Goal: Information Seeking & Learning: Learn about a topic

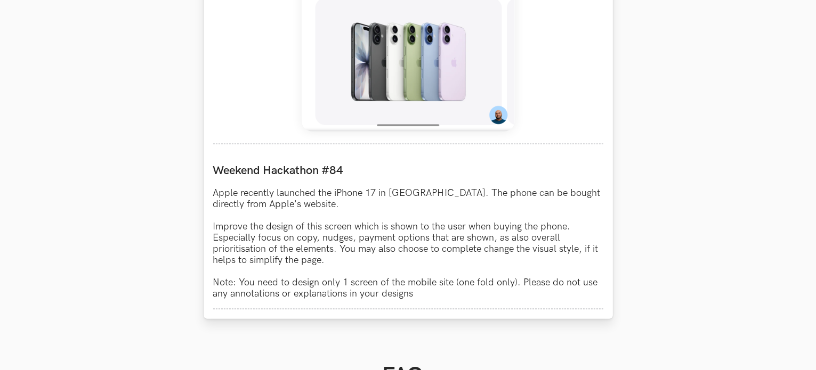
scroll to position [906, 0]
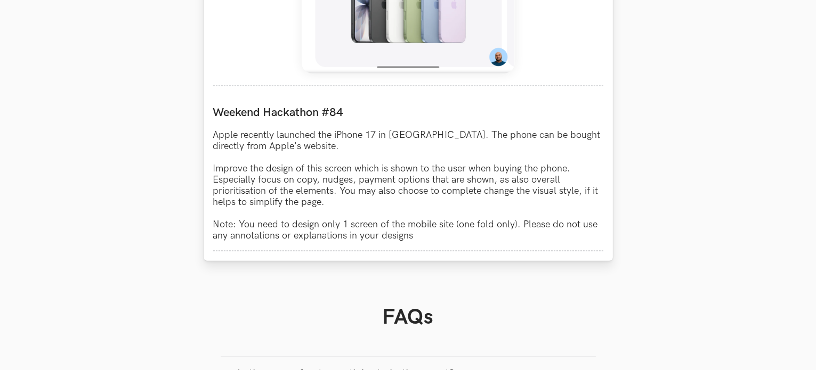
click at [518, 172] on p "Apple recently launched the iPhone 17 in [GEOGRAPHIC_DATA]. The phone can be bo…" at bounding box center [408, 185] width 390 height 112
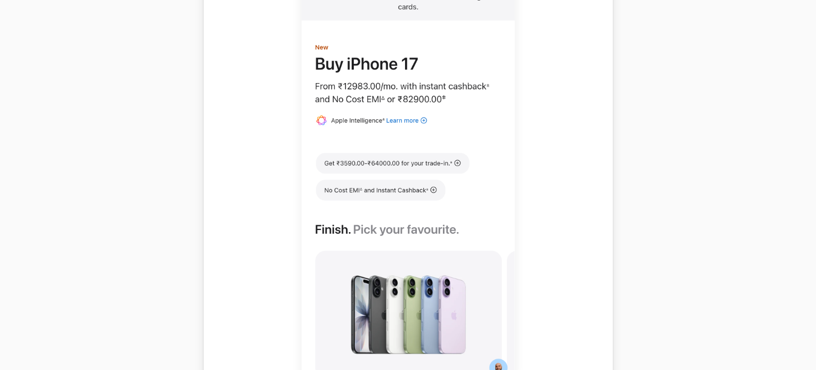
scroll to position [852, 0]
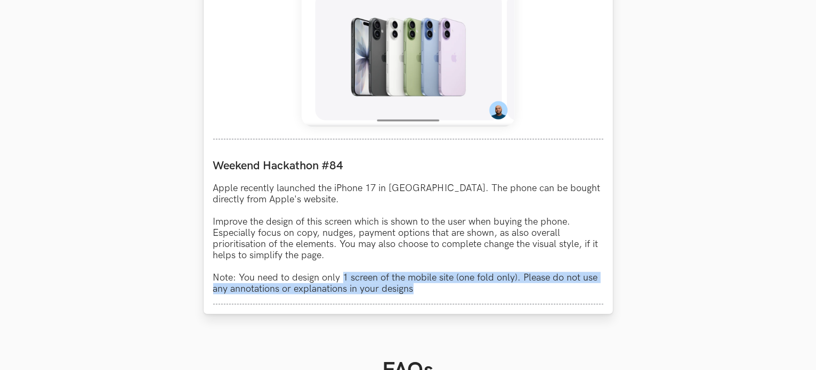
drag, startPoint x: 343, startPoint y: 281, endPoint x: 415, endPoint y: 294, distance: 73.0
click at [415, 294] on p "Apple recently launched the iPhone 17 in [GEOGRAPHIC_DATA]. The phone can be bo…" at bounding box center [408, 239] width 390 height 112
click at [416, 279] on p "Apple recently launched the iPhone 17 in [GEOGRAPHIC_DATA]. The phone can be bo…" at bounding box center [408, 239] width 390 height 112
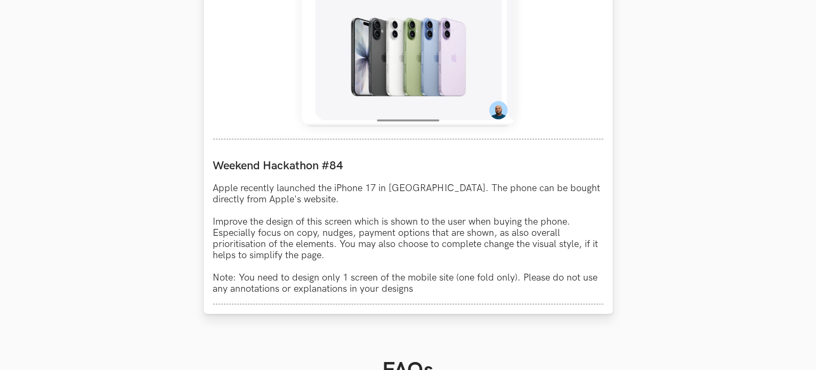
click at [294, 286] on p "Apple recently launched the iPhone 17 in India. The phone can be bought directl…" at bounding box center [408, 239] width 390 height 112
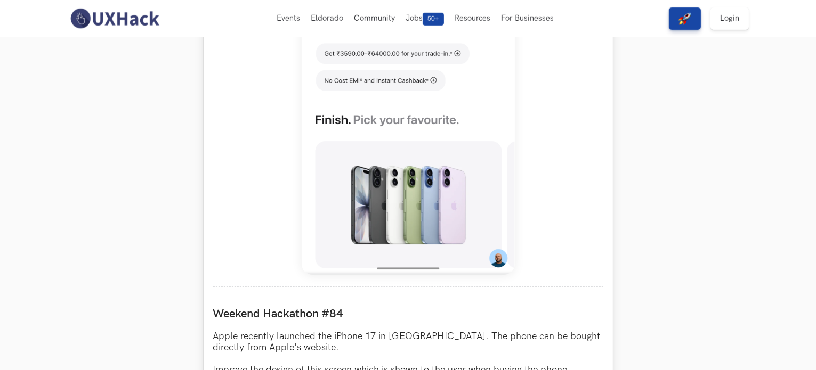
scroll to position [586, 0]
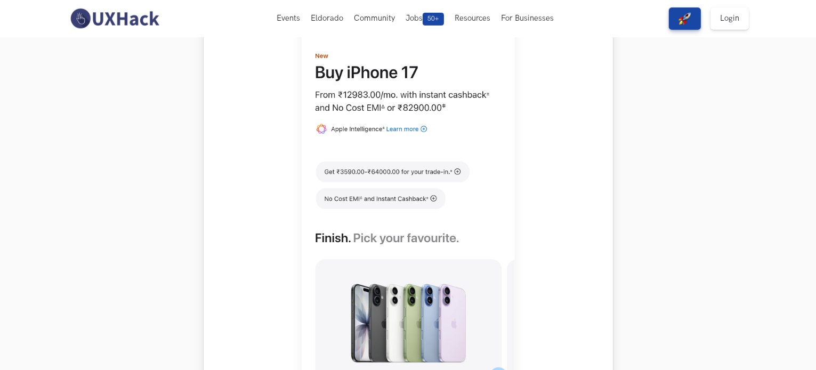
click at [419, 218] on img at bounding box center [408, 157] width 213 height 474
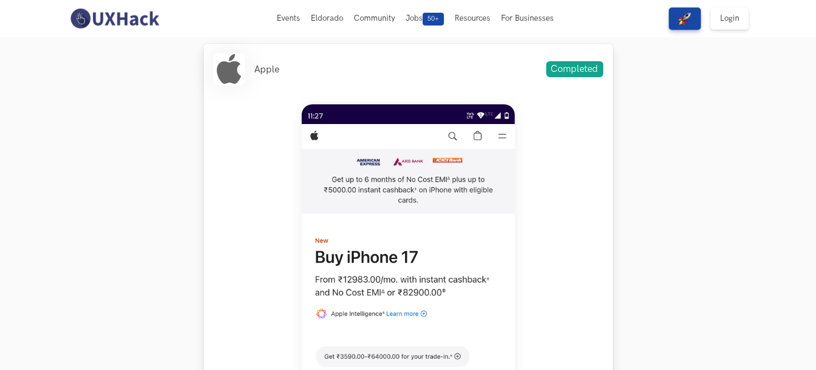
scroll to position [266, 0]
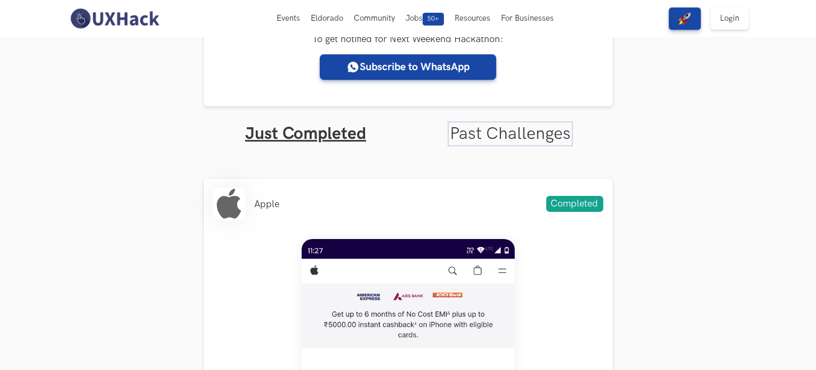
click at [494, 136] on link "Past Challenges" at bounding box center [510, 134] width 121 height 21
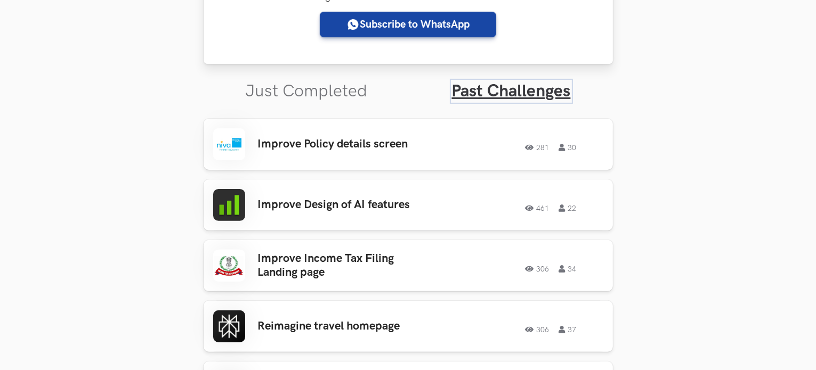
scroll to position [320, 0]
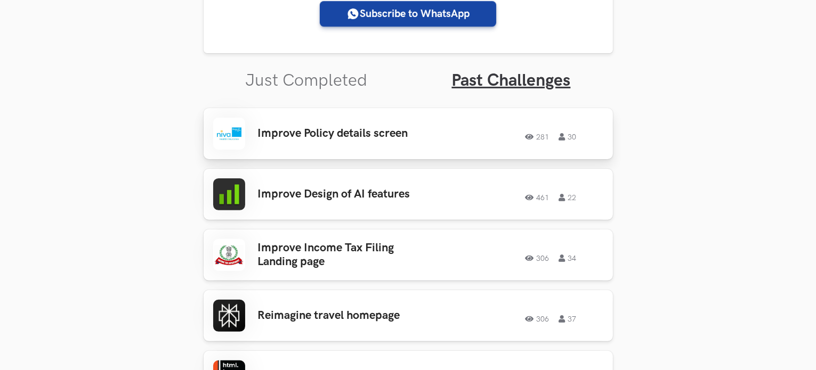
click at [277, 129] on h3 "Improve Policy details screen" at bounding box center [341, 134] width 166 height 14
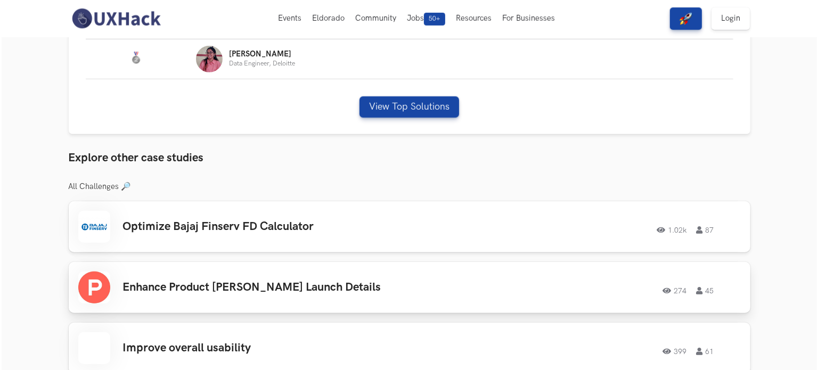
scroll to position [586, 0]
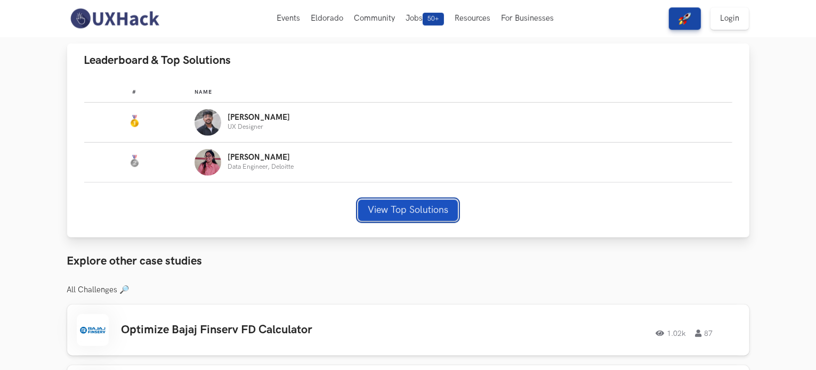
click at [388, 209] on button "View Top Solutions" at bounding box center [408, 210] width 100 height 21
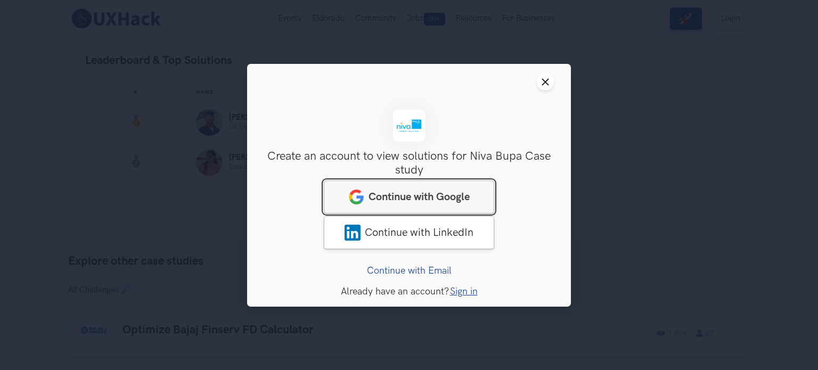
click at [423, 200] on span "Continue with Google" at bounding box center [419, 196] width 101 height 13
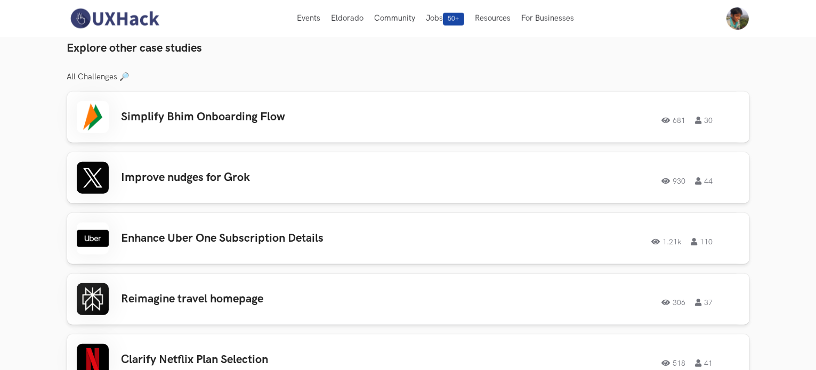
scroll to position [479, 0]
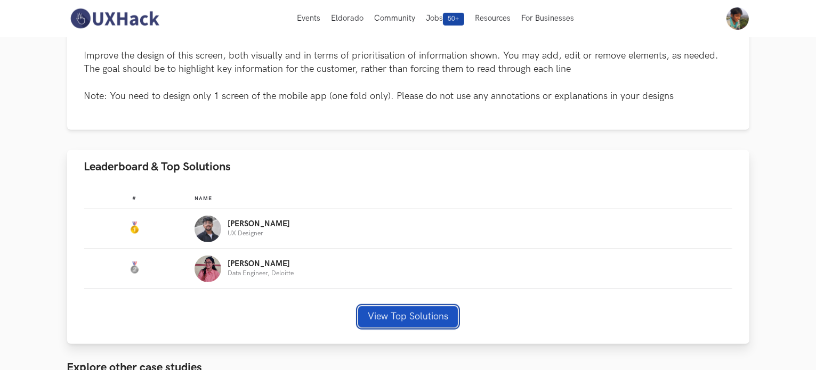
click at [381, 319] on button "View Top Solutions" at bounding box center [408, 316] width 100 height 21
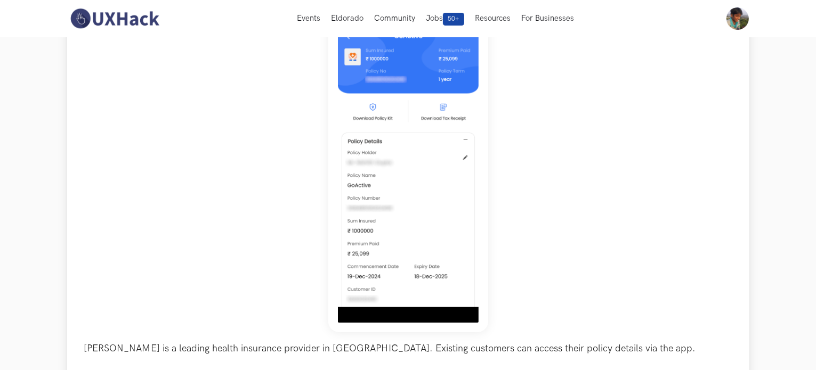
scroll to position [53, 0]
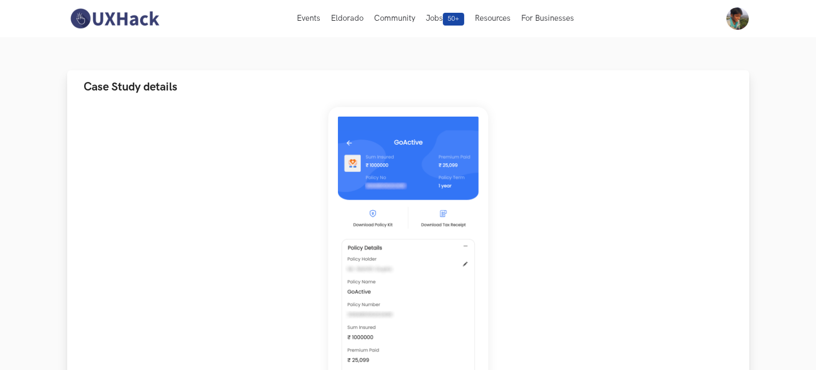
click at [391, 199] on img at bounding box center [408, 273] width 160 height 332
click at [384, 223] on img at bounding box center [408, 273] width 160 height 332
click at [415, 257] on img at bounding box center [408, 273] width 160 height 332
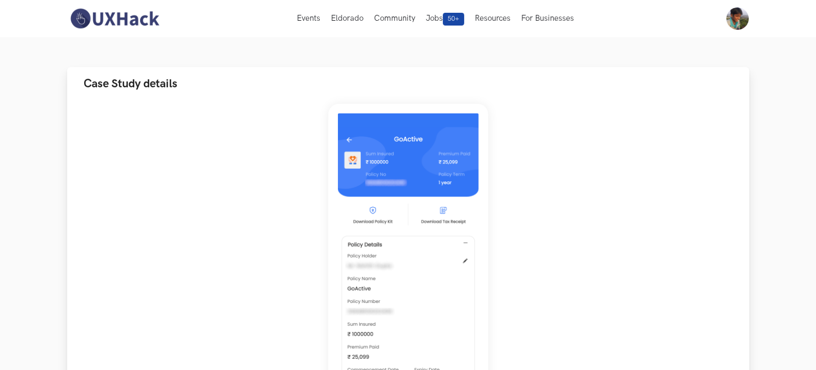
scroll to position [266, 0]
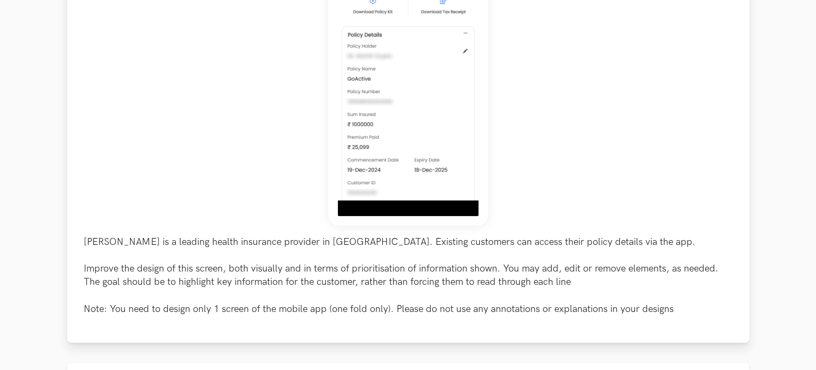
click at [394, 168] on img at bounding box center [408, 60] width 160 height 332
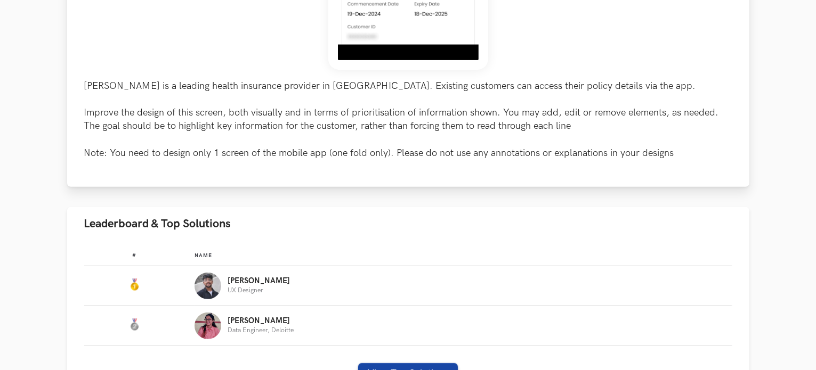
scroll to position [213, 0]
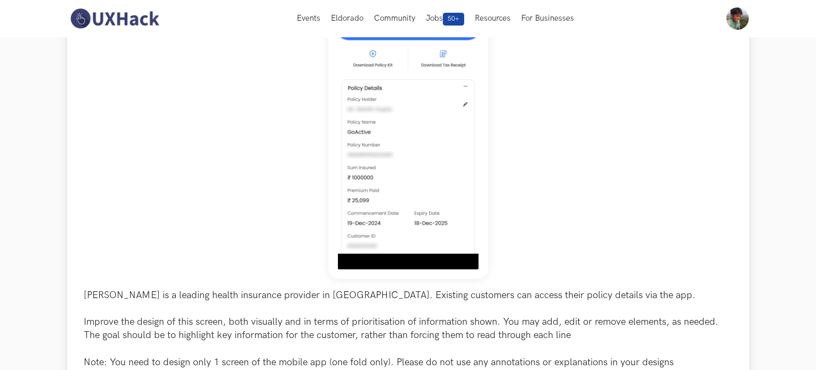
drag, startPoint x: 381, startPoint y: 139, endPoint x: 243, endPoint y: 135, distance: 138.0
click at [243, 135] on div "[PERSON_NAME] is a leading health insurance provider in [GEOGRAPHIC_DATA]. Exis…" at bounding box center [408, 158] width 648 height 422
